Goal: Task Accomplishment & Management: Use online tool/utility

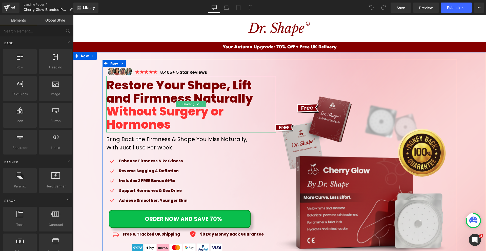
click at [205, 126] on h1 "Without Surgery or Hormones" at bounding box center [191, 118] width 170 height 26
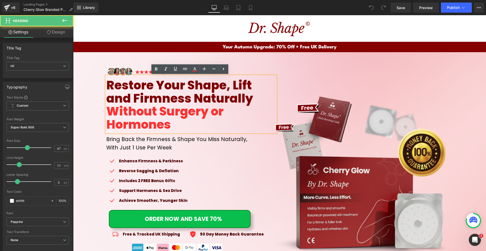
click at [221, 91] on span "Restore Your Shape, Lift and Firmness Naturally" at bounding box center [179, 92] width 147 height 30
click at [193, 67] on icon at bounding box center [195, 69] width 6 height 6
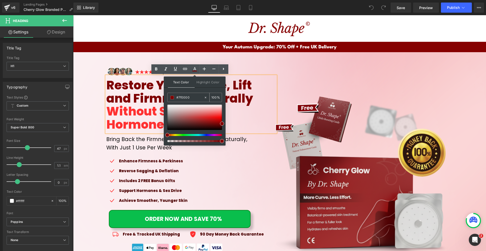
drag, startPoint x: 190, startPoint y: 101, endPoint x: 190, endPoint y: 98, distance: 2.8
click at [189, 101] on div "#7f0000" at bounding box center [186, 97] width 36 height 9
click at [190, 98] on input "#7f0000" at bounding box center [189, 98] width 27 height 6
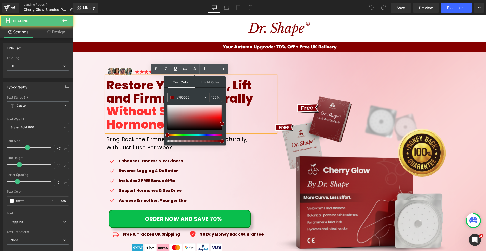
click at [247, 117] on h1 "Without Surgery or Hormones" at bounding box center [191, 118] width 170 height 26
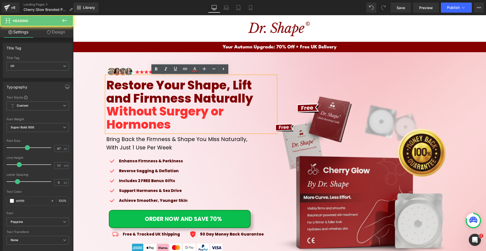
click at [124, 116] on span "Without Surgery or Hormones" at bounding box center [164, 118] width 117 height 30
click at [194, 68] on icon at bounding box center [194, 68] width 3 height 3
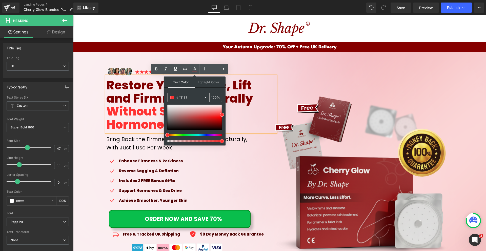
click at [193, 101] on div "#7f0000" at bounding box center [186, 97] width 36 height 9
click at [192, 99] on input "#7f0000" at bounding box center [189, 98] width 27 height 6
type input "#ff3131"
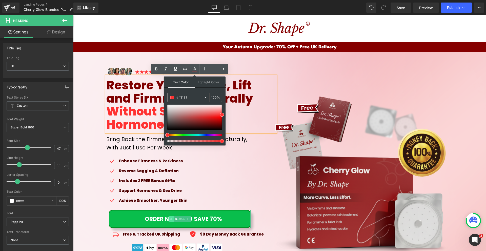
click at [172, 219] on span at bounding box center [171, 219] width 5 height 6
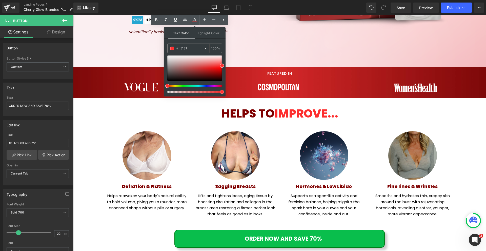
scroll to position [152, 0]
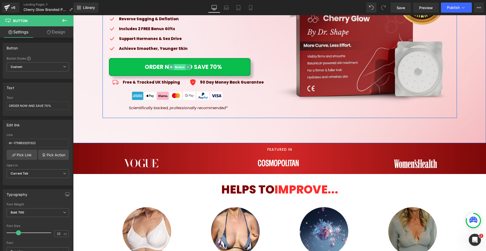
click at [179, 66] on span "Button" at bounding box center [180, 67] width 12 height 6
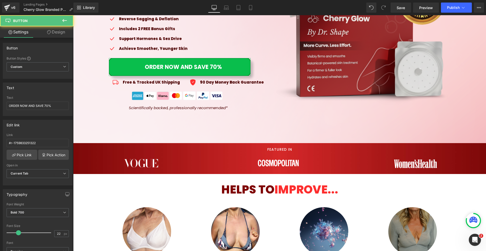
click at [50, 35] on link "Design" at bounding box center [56, 31] width 37 height 11
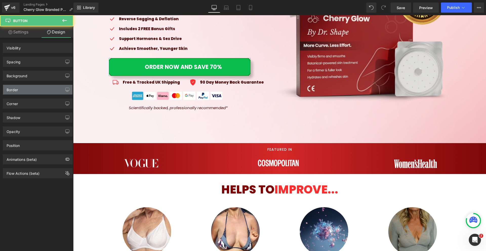
click at [25, 87] on div "Border" at bounding box center [37, 90] width 69 height 10
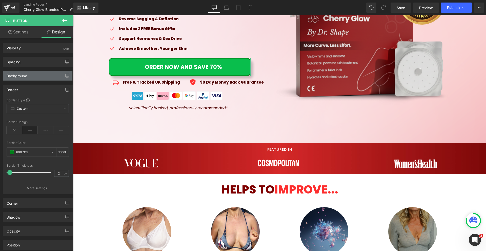
click at [30, 78] on div "Background" at bounding box center [37, 76] width 69 height 10
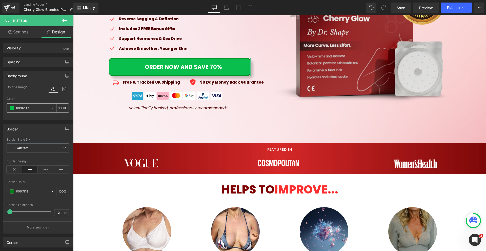
click at [27, 106] on input "#09be4c" at bounding box center [32, 108] width 32 height 6
click at [479, 6] on icon at bounding box center [479, 8] width 4 height 4
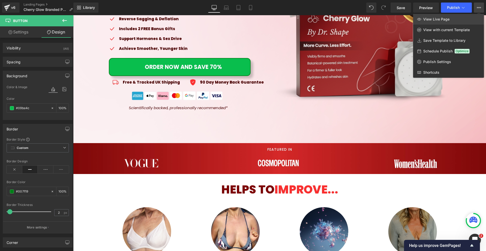
click at [451, 23] on link "View Live Page" at bounding box center [448, 19] width 71 height 11
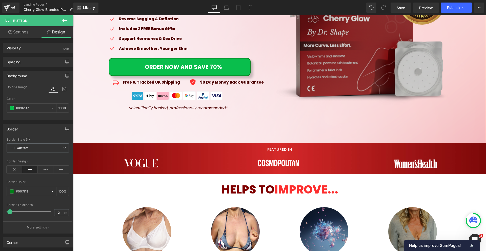
scroll to position [25, 0]
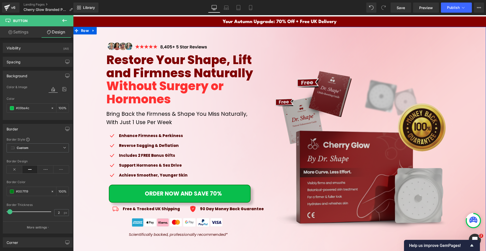
click at [349, 144] on img at bounding box center [363, 152] width 180 height 180
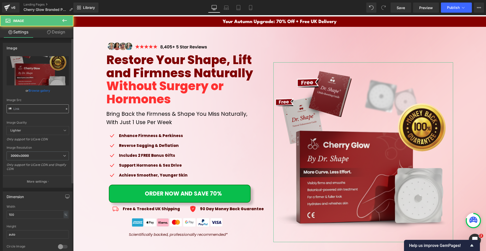
drag, startPoint x: 45, startPoint y: 102, endPoint x: 42, endPoint y: 105, distance: 3.9
click at [44, 102] on div "Image Src" at bounding box center [38, 105] width 62 height 15
click at [42, 105] on input "text" at bounding box center [38, 108] width 62 height 9
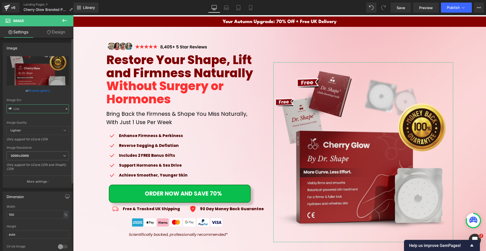
click at [42, 105] on input "text" at bounding box center [38, 108] width 62 height 9
paste input "25.png?v=1760133466"
type input "[URL][DOMAIN_NAME][DEMOGRAPHIC_DATA]"
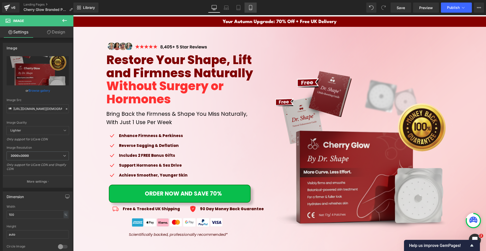
click at [249, 9] on icon at bounding box center [250, 7] width 3 height 5
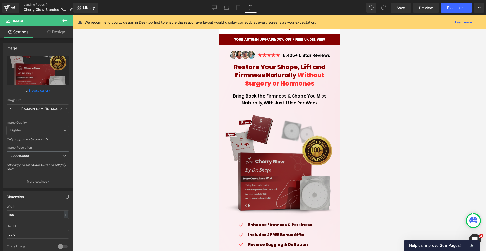
click at [286, 138] on img at bounding box center [280, 166] width 113 height 113
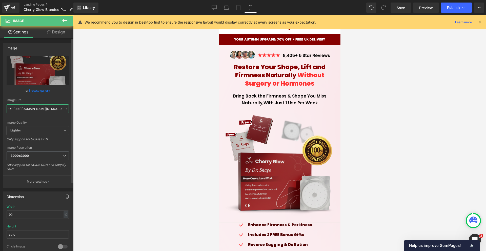
click at [34, 110] on input "[URL][DOMAIN_NAME][DEMOGRAPHIC_DATA]" at bounding box center [38, 108] width 62 height 9
paste input "25.png?v=1760133466"
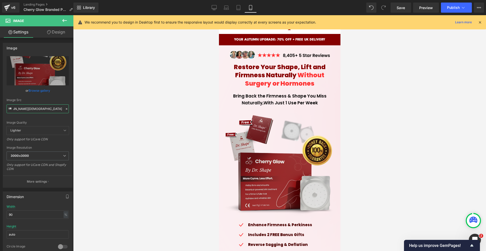
type input "[URL][DOMAIN_NAME][DEMOGRAPHIC_DATA]"
click at [480, 25] on div "We recommend you to design in Desktop first to ensure the responsive layout wou…" at bounding box center [279, 22] width 413 height 14
drag, startPoint x: 480, startPoint y: 24, endPoint x: 468, endPoint y: 13, distance: 16.5
click at [480, 23] on icon at bounding box center [480, 22] width 5 height 5
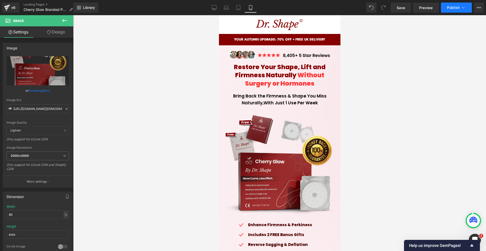
click at [461, 9] on icon at bounding box center [463, 7] width 5 height 5
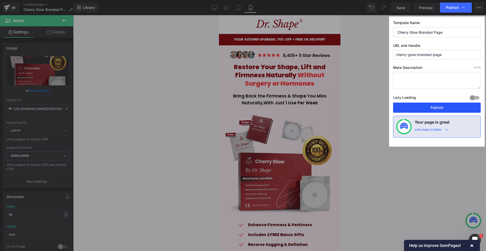
click at [427, 106] on button "Publish" at bounding box center [437, 108] width 88 height 10
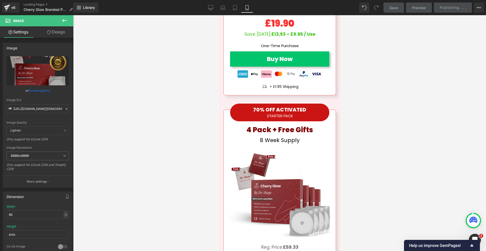
drag, startPoint x: 339, startPoint y: 34, endPoint x: 566, endPoint y: 176, distance: 267.8
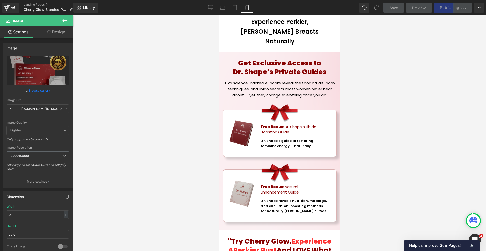
scroll to position [3668, 0]
